Goal: Task Accomplishment & Management: Use online tool/utility

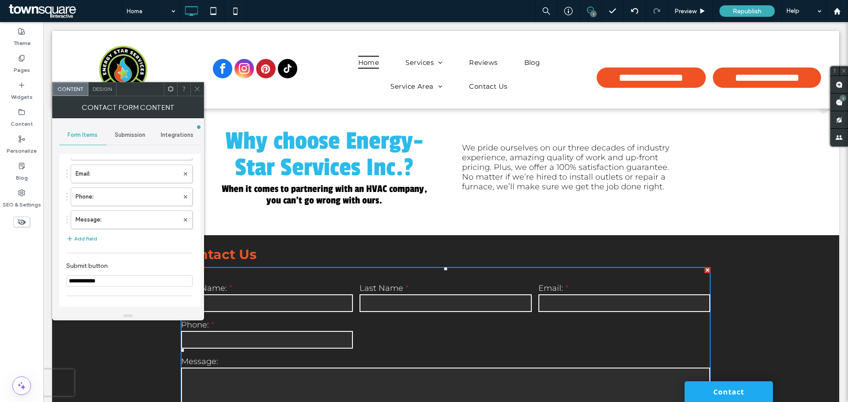
scroll to position [2268, 0]
click at [193, 87] on div at bounding box center [196, 89] width 13 height 13
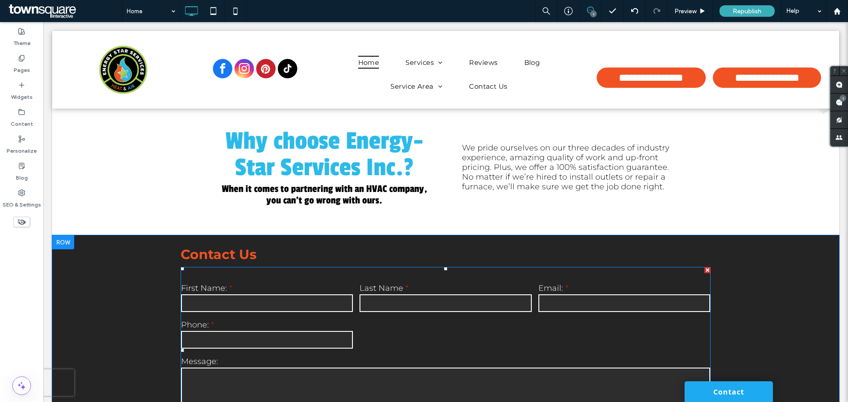
click at [665, 280] on div "First Name: Last Name Email: Phone: Message:" at bounding box center [446, 344] width 536 height 128
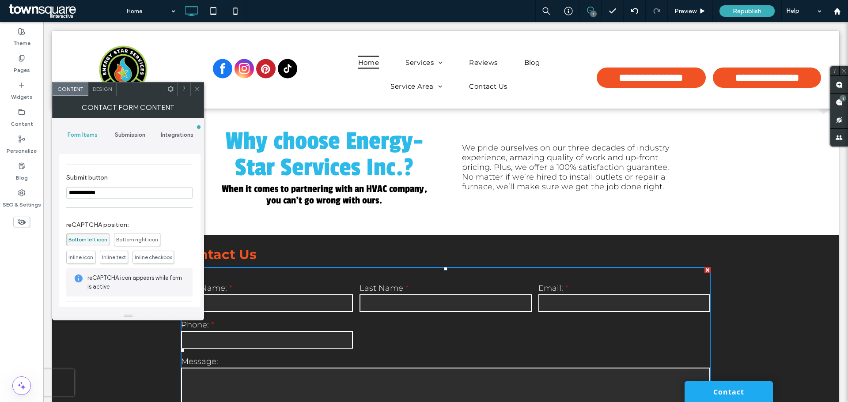
scroll to position [169, 0]
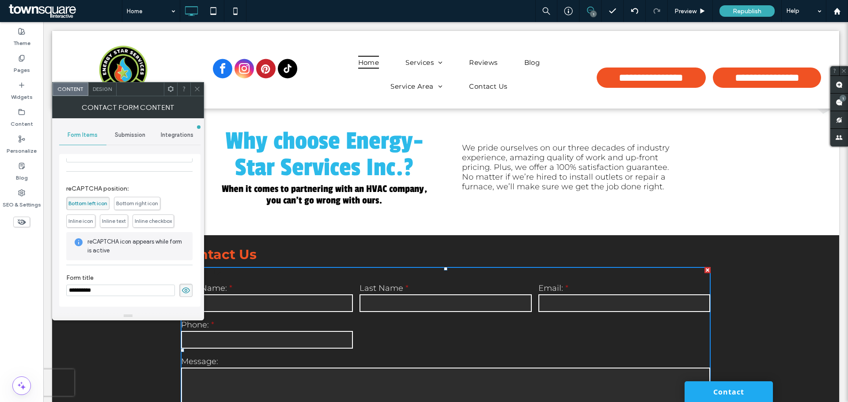
drag, startPoint x: 694, startPoint y: 343, endPoint x: 606, endPoint y: 346, distance: 87.5
click at [114, 220] on span "Inline text" at bounding box center [114, 221] width 24 height 7
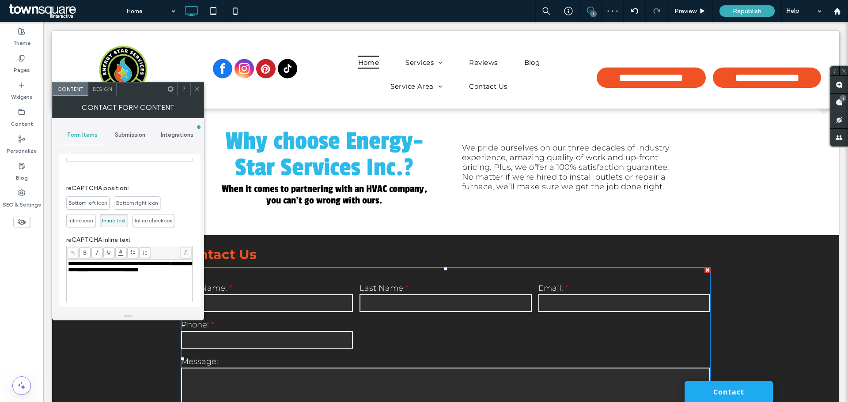
click at [77, 223] on span "Inline icon" at bounding box center [80, 220] width 25 height 7
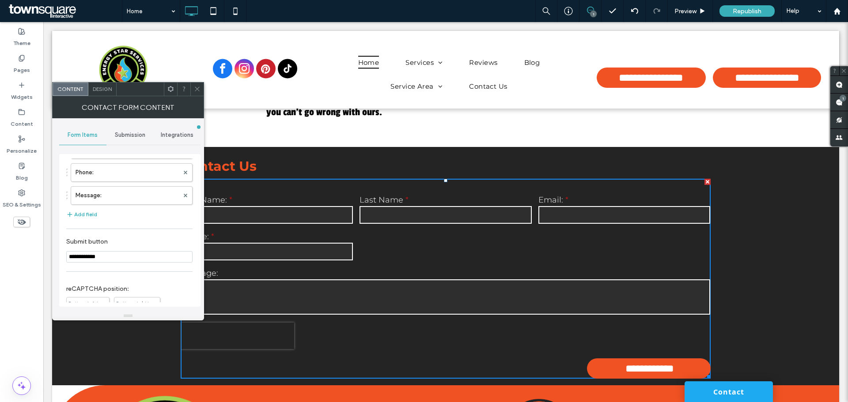
scroll to position [53, 0]
click at [140, 272] on input "**********" at bounding box center [129, 272] width 126 height 11
click at [124, 133] on span "Submission" at bounding box center [130, 135] width 30 height 7
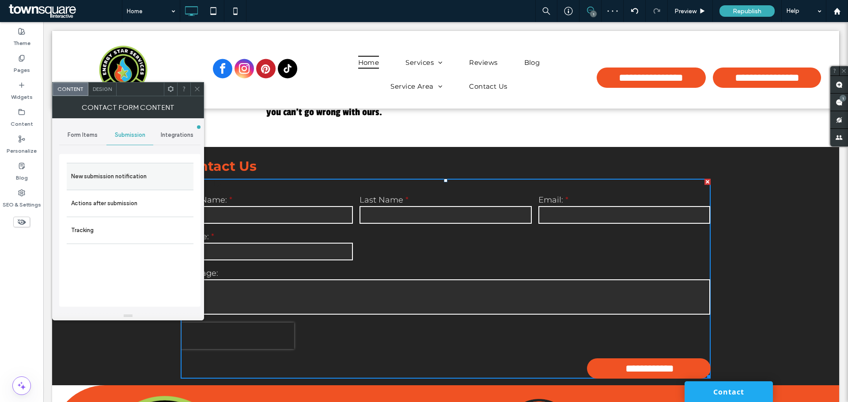
click at [151, 178] on label "New submission notification" at bounding box center [130, 177] width 118 height 18
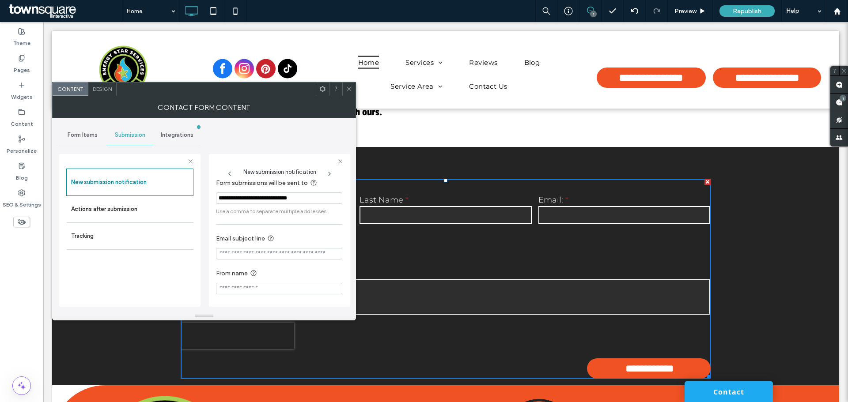
scroll to position [8, 0]
click at [166, 206] on label "Actions after submission" at bounding box center [130, 209] width 118 height 18
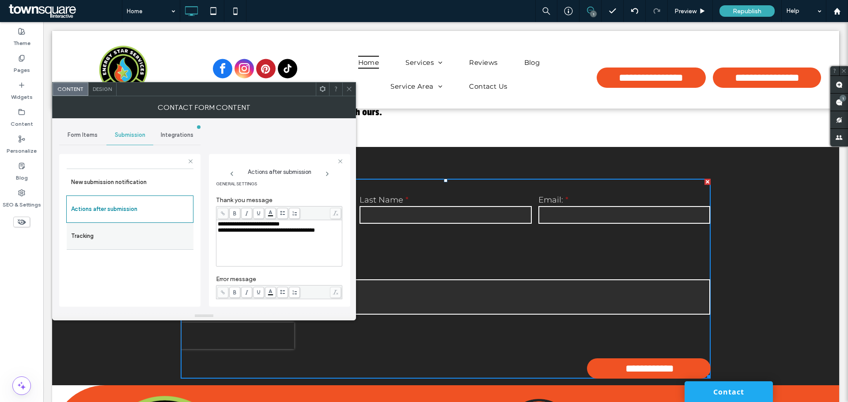
click at [133, 239] on label "Tracking" at bounding box center [130, 236] width 118 height 18
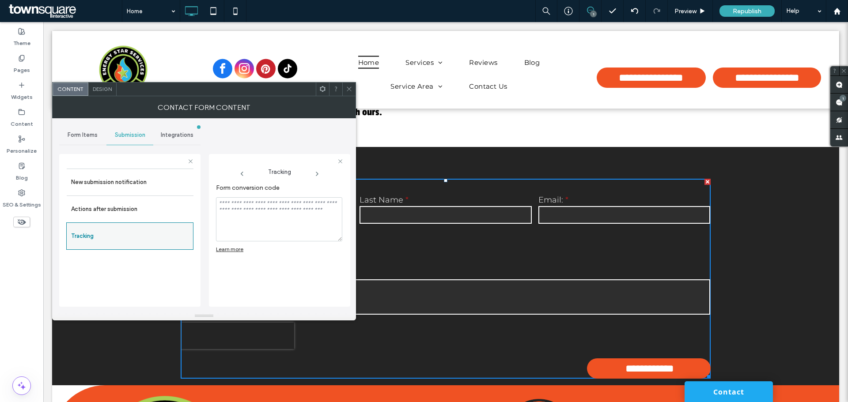
scroll to position [0, 0]
click at [164, 133] on span "Integrations" at bounding box center [177, 135] width 33 height 7
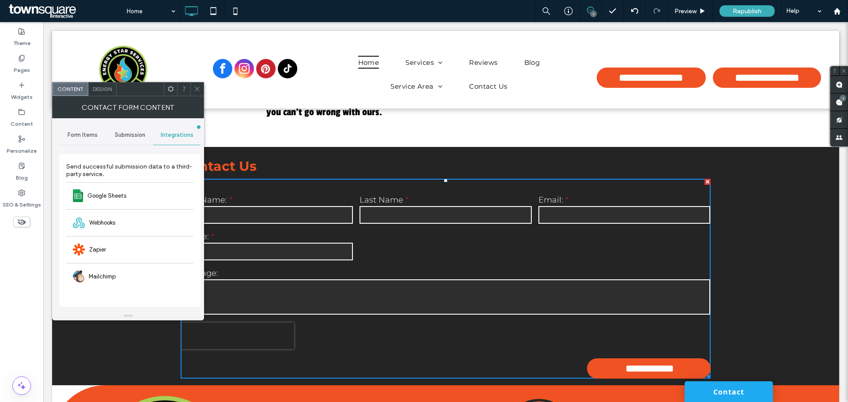
click at [97, 136] on span "Form Items" at bounding box center [83, 135] width 30 height 7
click at [100, 89] on span "Design" at bounding box center [102, 89] width 19 height 7
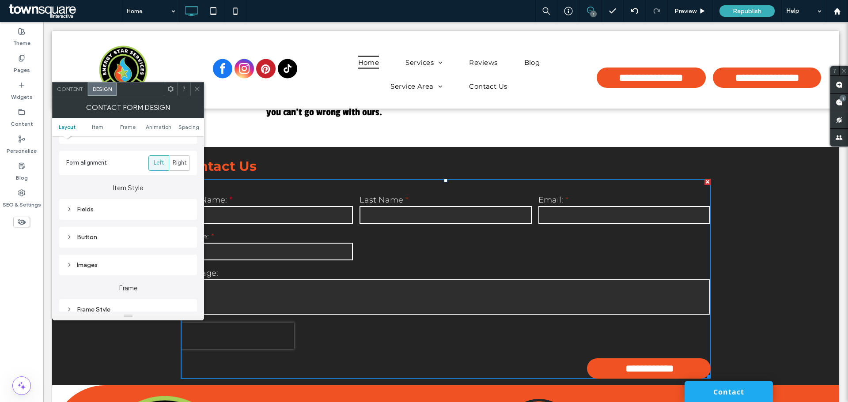
scroll to position [132, 0]
click at [73, 206] on div "Button" at bounding box center [128, 206] width 124 height 8
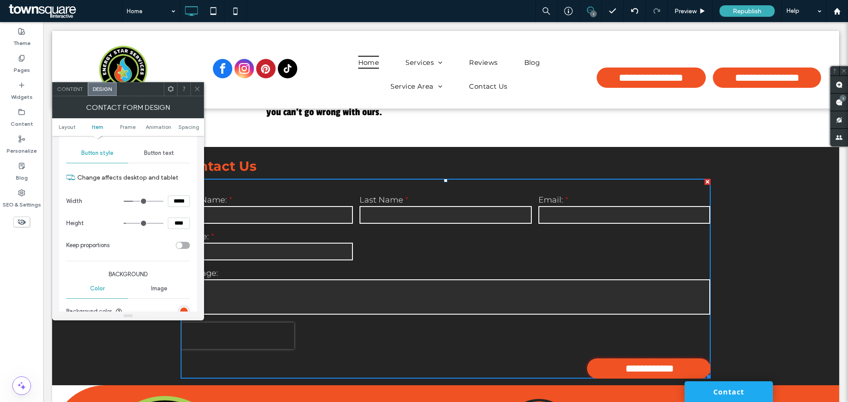
scroll to position [221, 0]
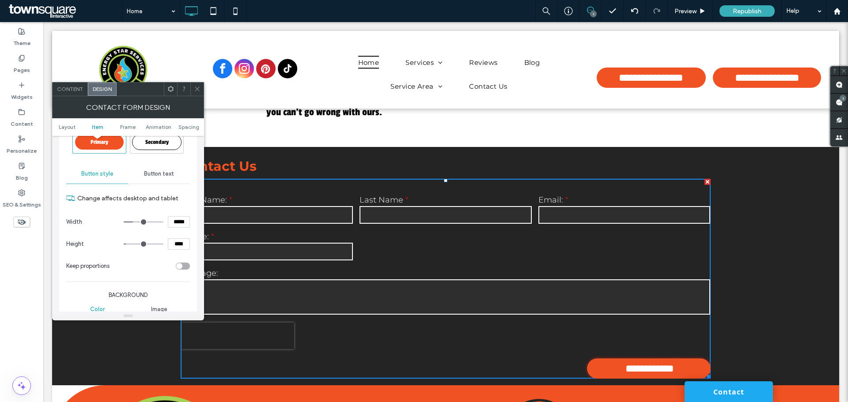
click at [145, 166] on div "Button text" at bounding box center [159, 173] width 62 height 19
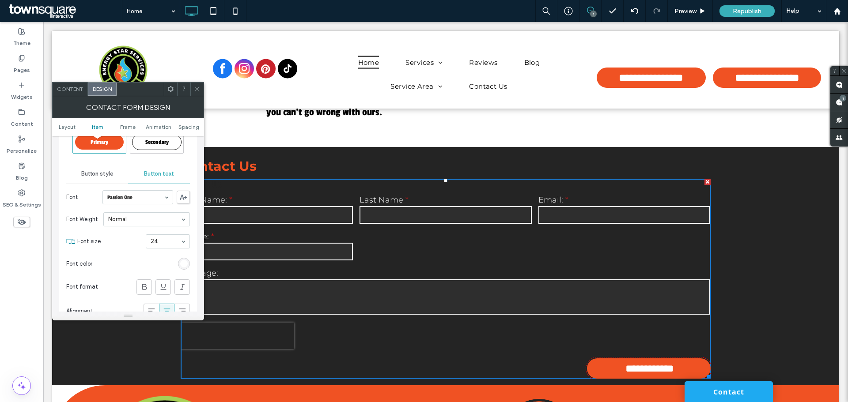
click at [103, 174] on span "Button style" at bounding box center [97, 173] width 32 height 7
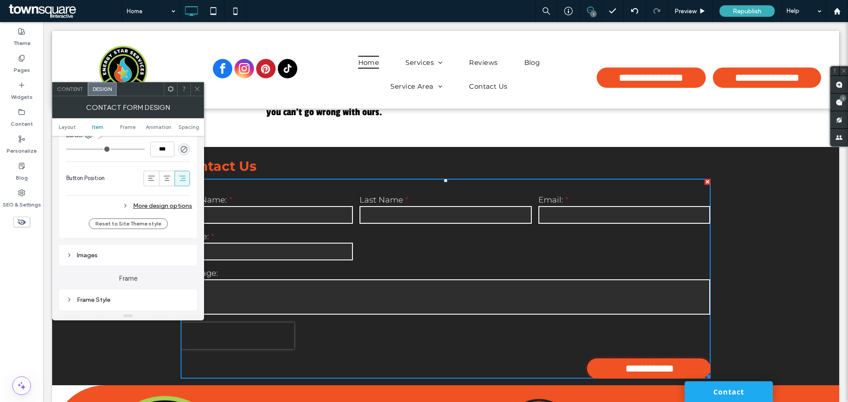
scroll to position [442, 0]
click at [151, 173] on icon at bounding box center [151, 173] width 9 height 9
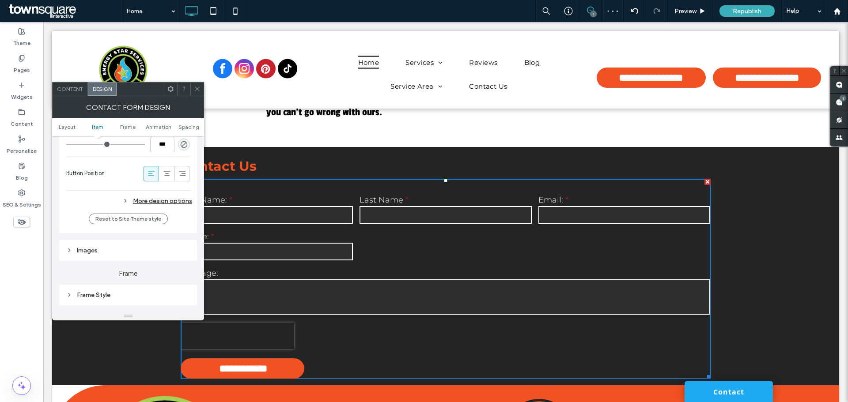
click at [193, 86] on div at bounding box center [196, 89] width 13 height 13
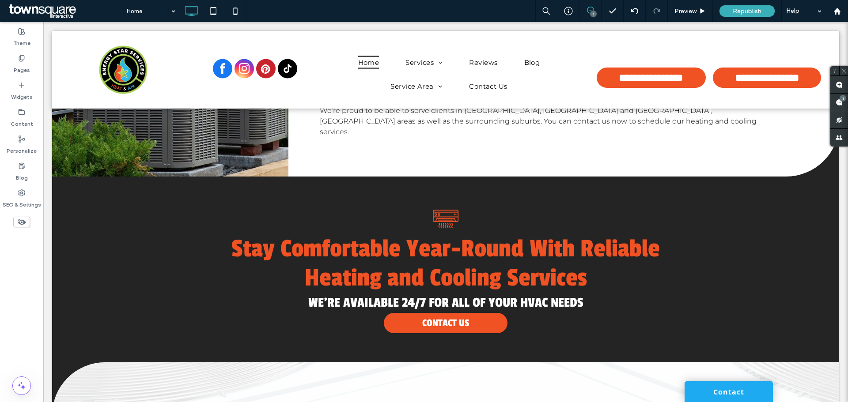
scroll to position [1650, 0]
